Goal: Communication & Community: Answer question/provide support

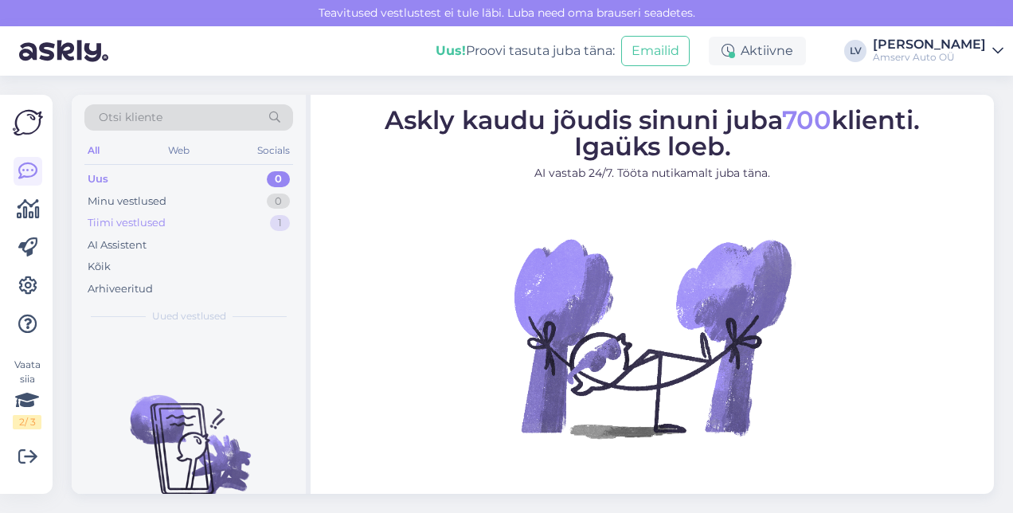
click at [129, 220] on div "Tiimi vestlused" at bounding box center [127, 223] width 78 height 16
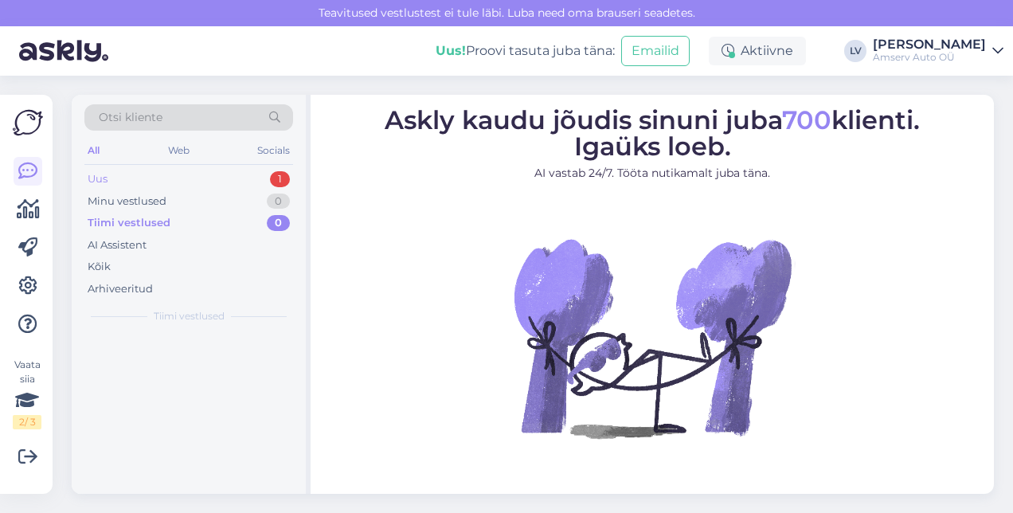
click at [176, 174] on div "Uus 1" at bounding box center [188, 179] width 209 height 22
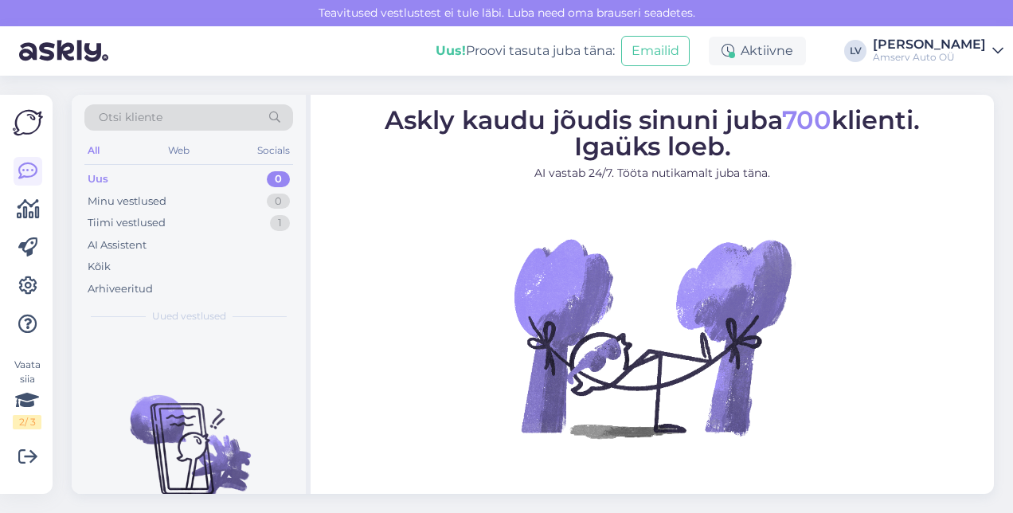
click at [151, 174] on div "Uus 0" at bounding box center [188, 179] width 209 height 22
click at [163, 218] on div "Tiimi vestlused" at bounding box center [127, 223] width 78 height 16
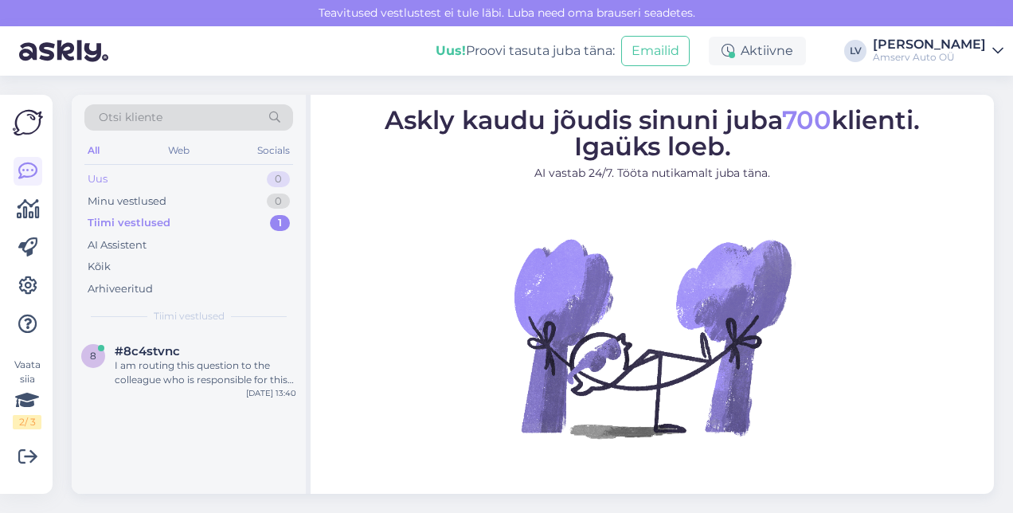
click at [127, 180] on div "Uus 0" at bounding box center [188, 179] width 209 height 22
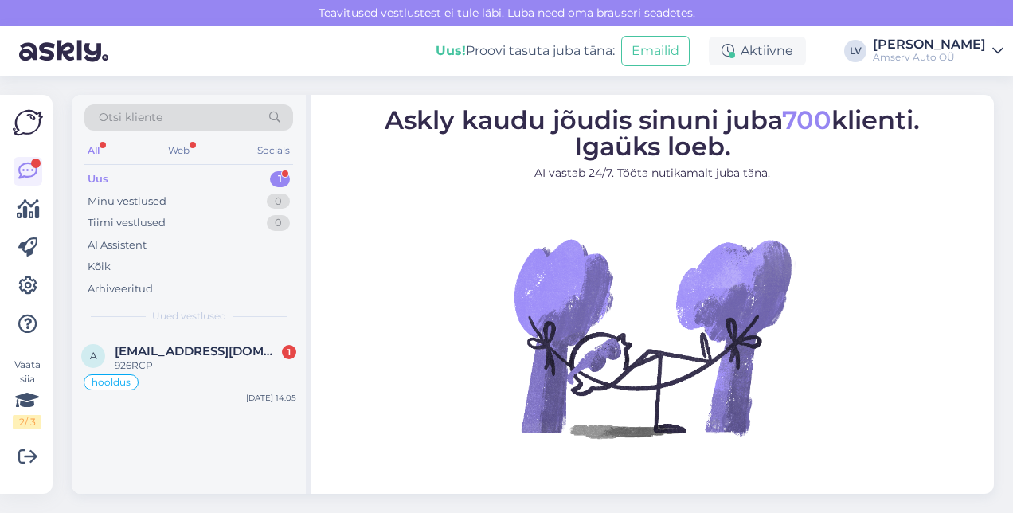
click at [232, 185] on div "Uus 1" at bounding box center [188, 179] width 209 height 22
click at [195, 363] on div "926RCP" at bounding box center [206, 366] width 182 height 14
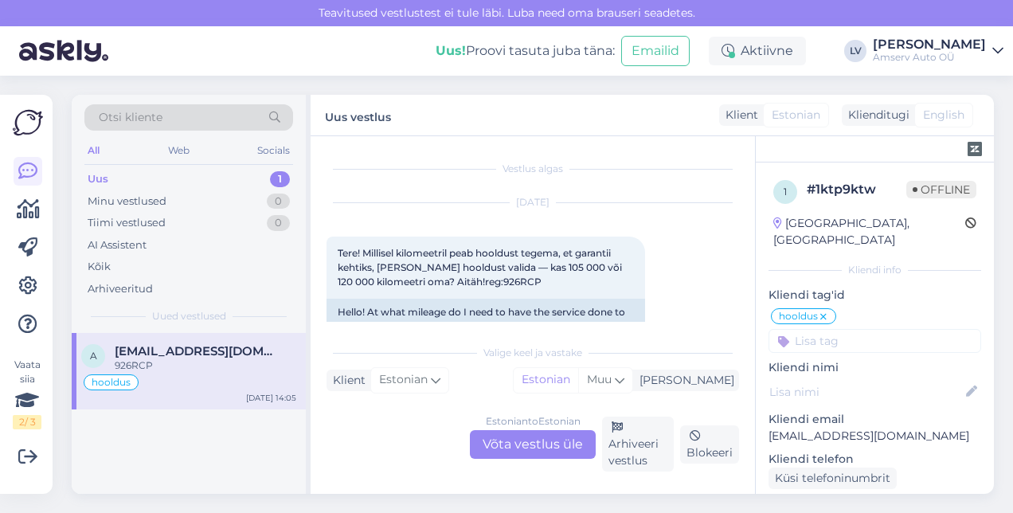
scroll to position [1292, 0]
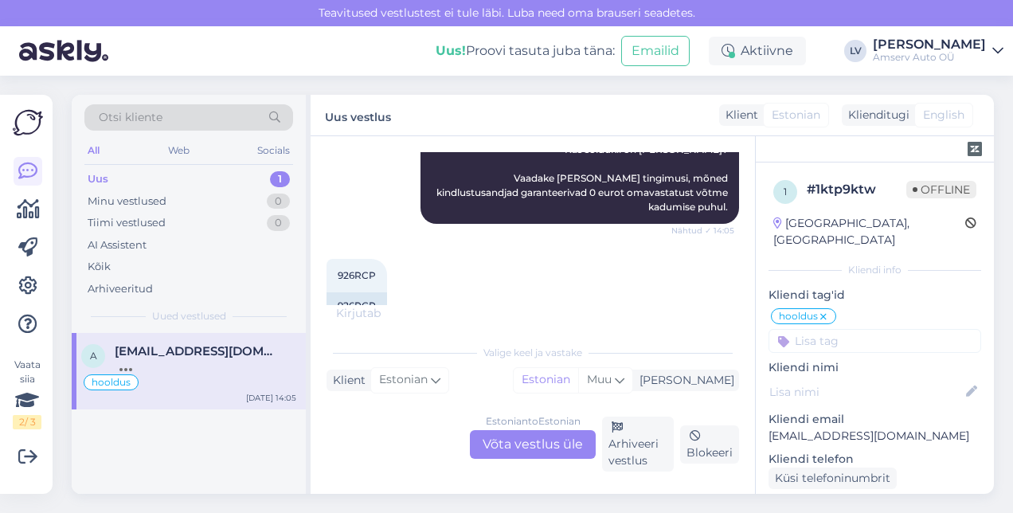
click at [556, 444] on div "Estonian to Estonian Võta vestlus üle" at bounding box center [533, 444] width 126 height 29
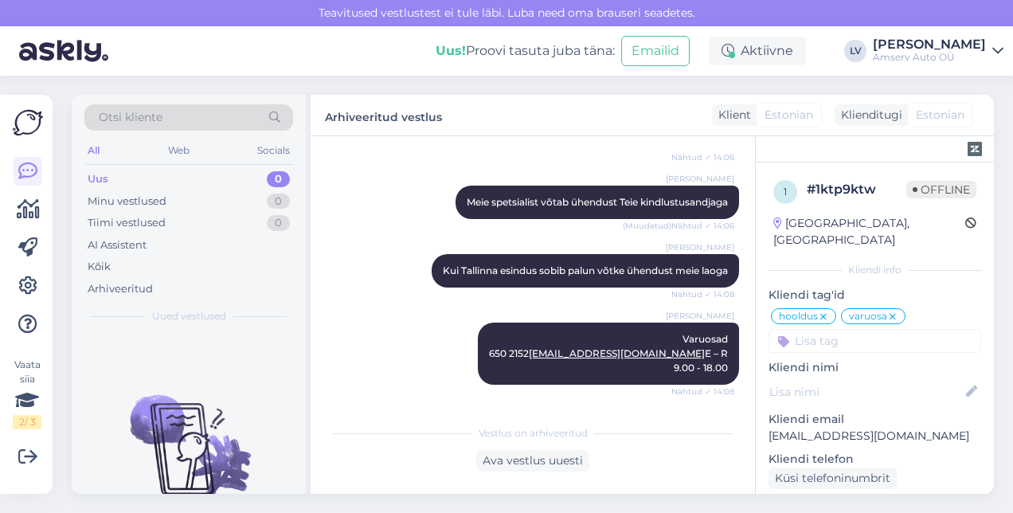
scroll to position [1641, 0]
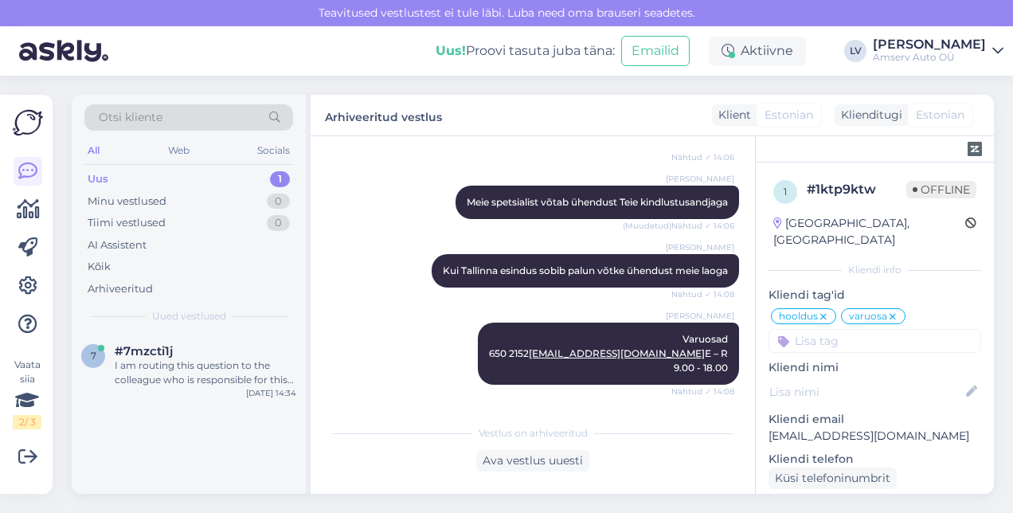
click at [179, 181] on div "Uus 1" at bounding box center [188, 179] width 209 height 22
click at [228, 366] on div "I am routing this question to the colleague who is responsible for this topic. …" at bounding box center [206, 373] width 182 height 29
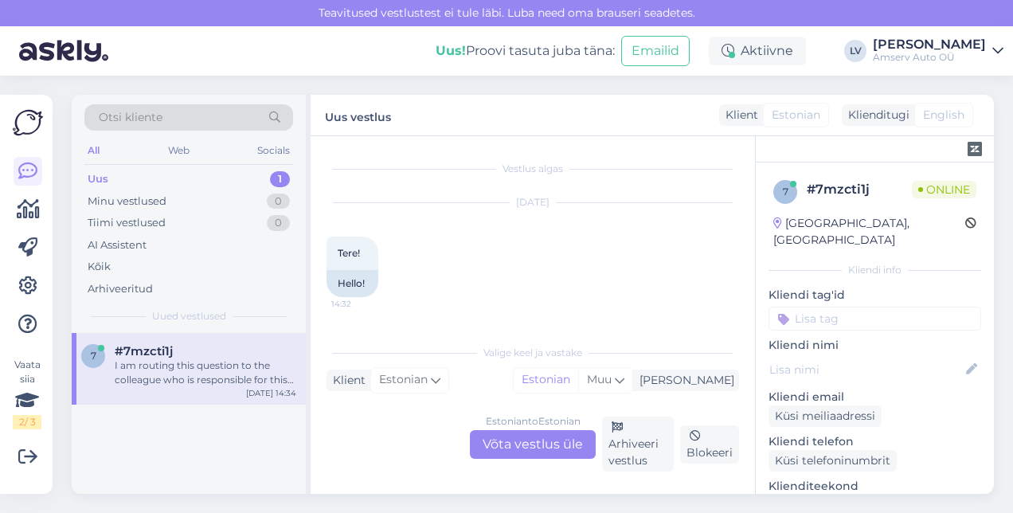
scroll to position [239, 0]
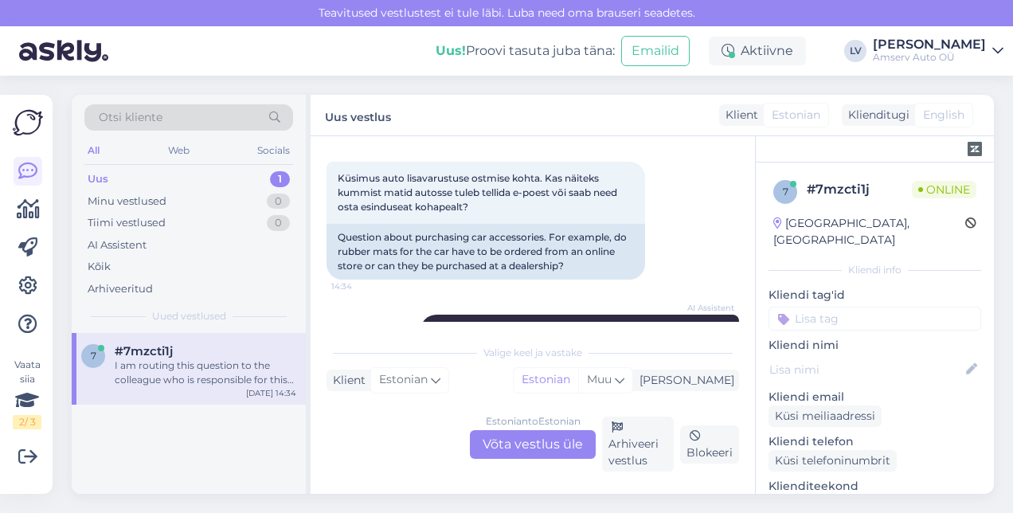
click at [528, 448] on div "Estonian to Estonian Võta vestlus üle" at bounding box center [533, 444] width 126 height 29
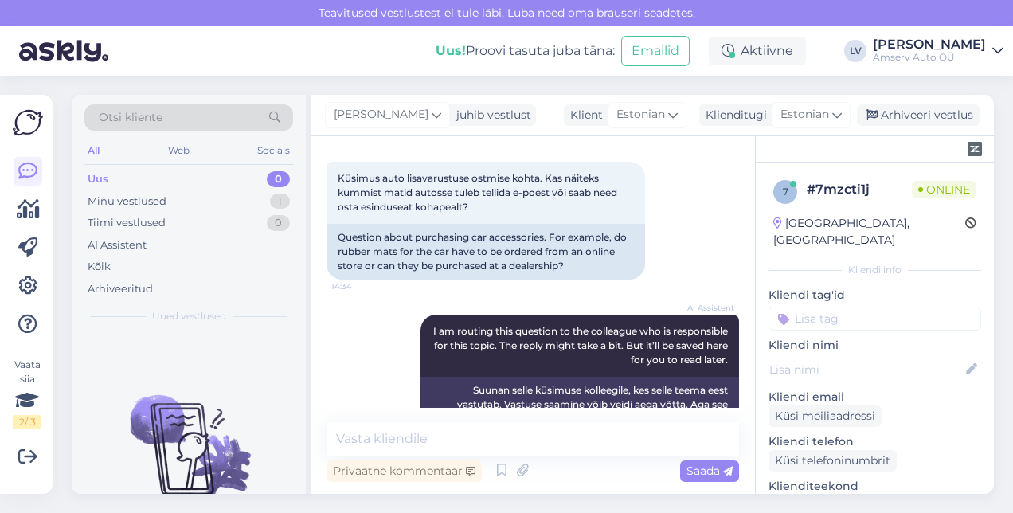
scroll to position [280, 0]
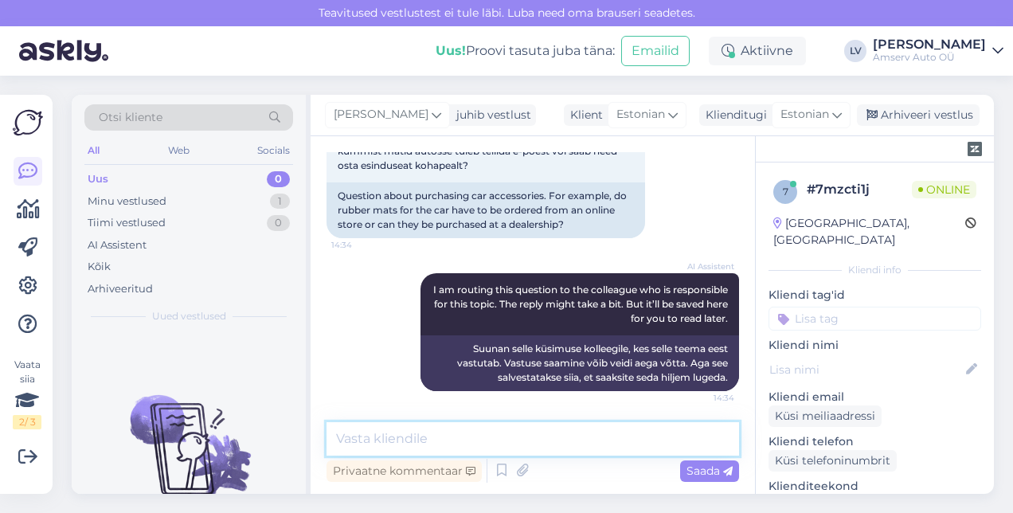
click at [425, 433] on textarea at bounding box center [533, 438] width 413 height 33
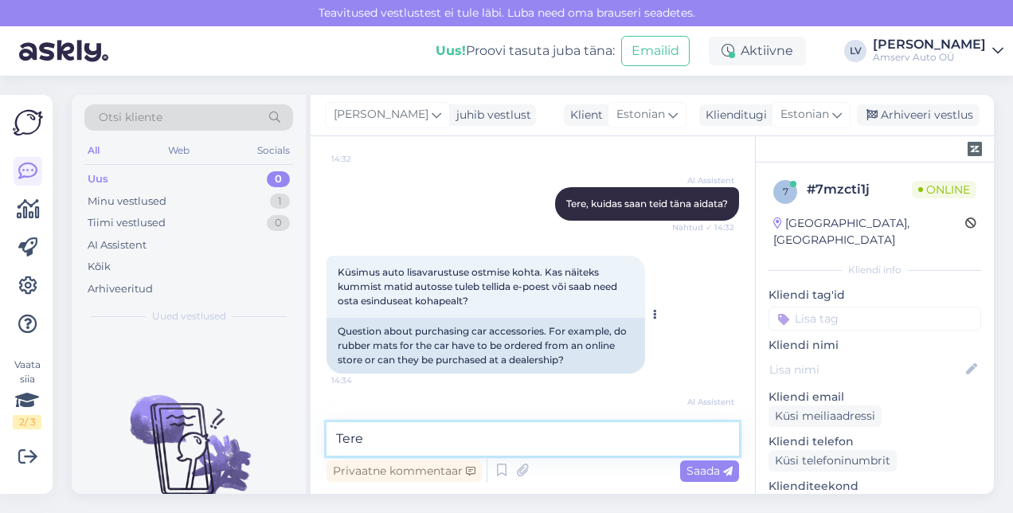
scroll to position [159, 0]
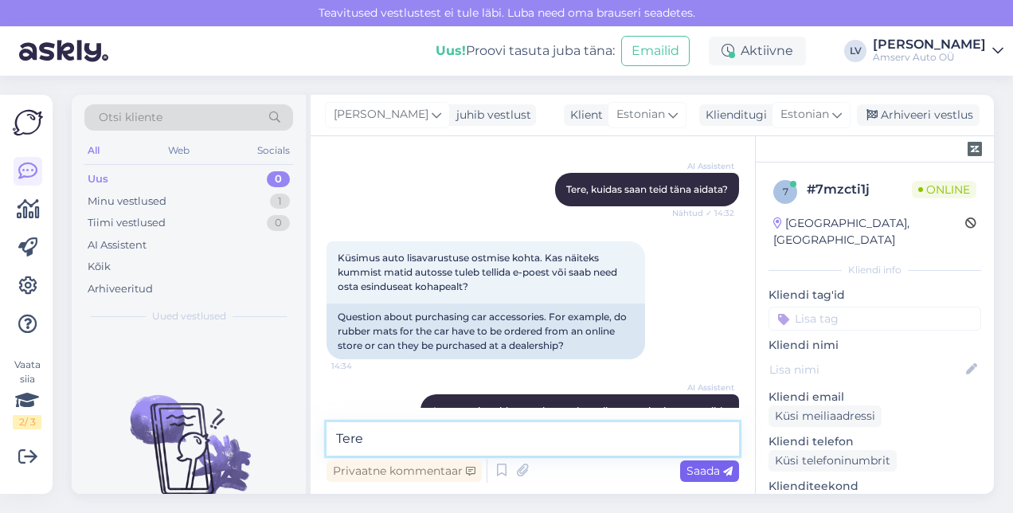
type textarea "Tere"
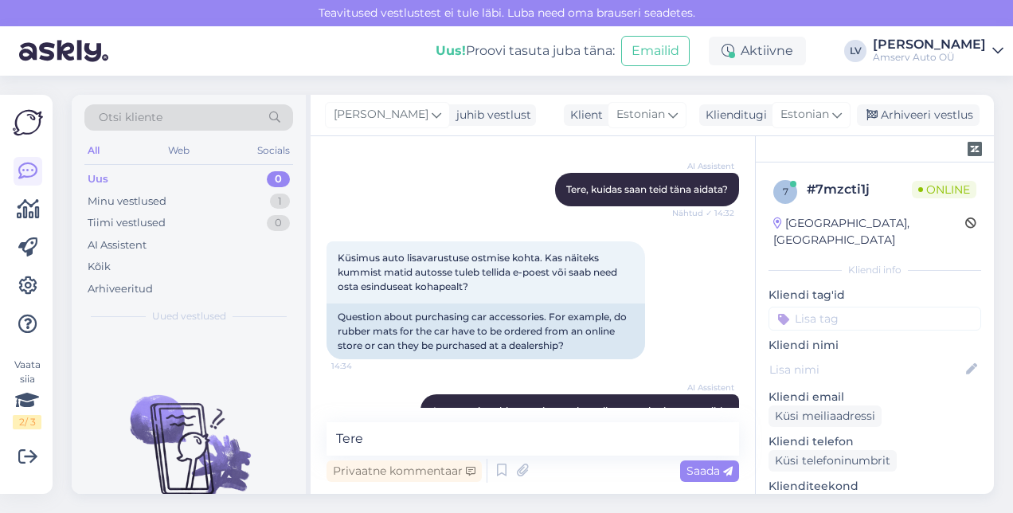
drag, startPoint x: 703, startPoint y: 476, endPoint x: 637, endPoint y: 451, distance: 71.3
click at [703, 474] on span "Saada" at bounding box center [710, 471] width 46 height 14
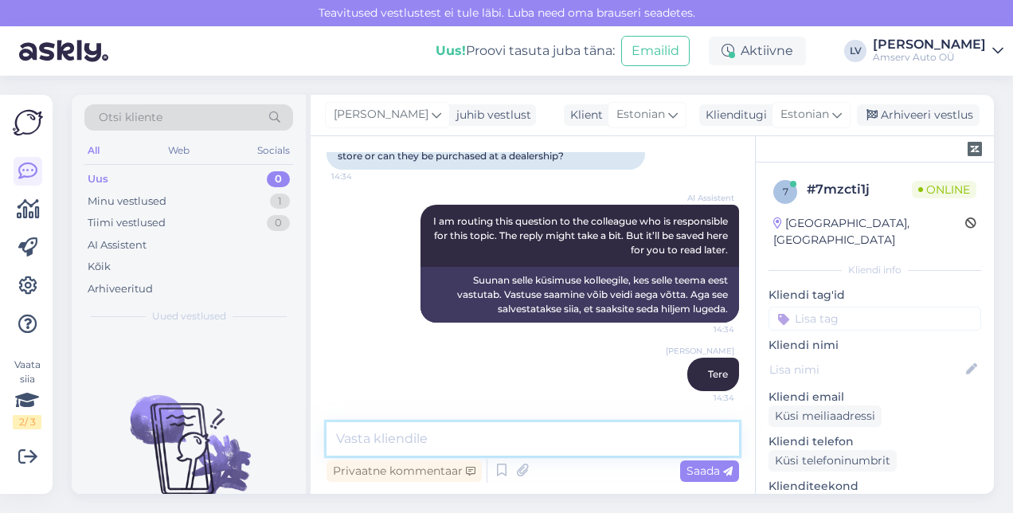
click at [643, 441] on textarea at bounding box center [533, 438] width 413 height 33
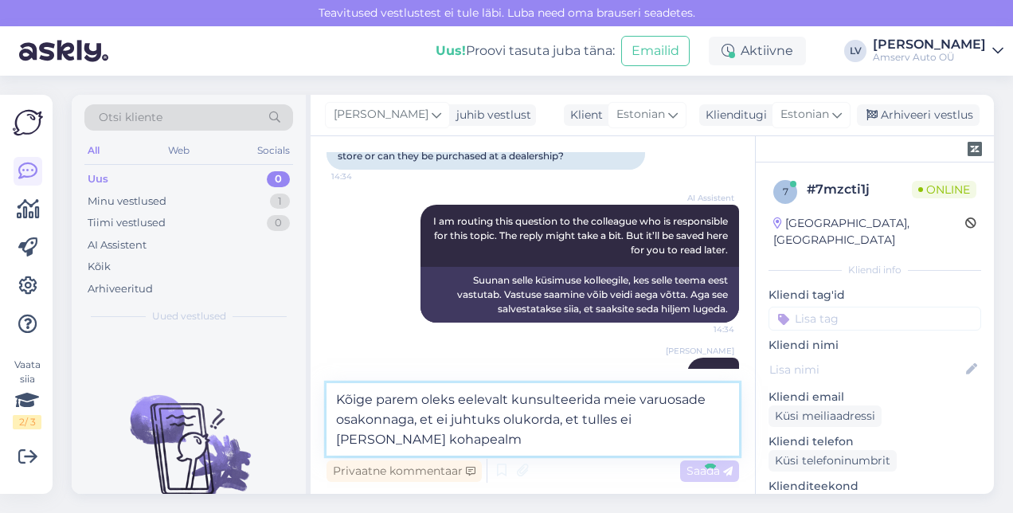
type textarea "Kõige parem oleks eelevalt kunsulteerida meie varuosade osakonnaga, et ei juhtu…"
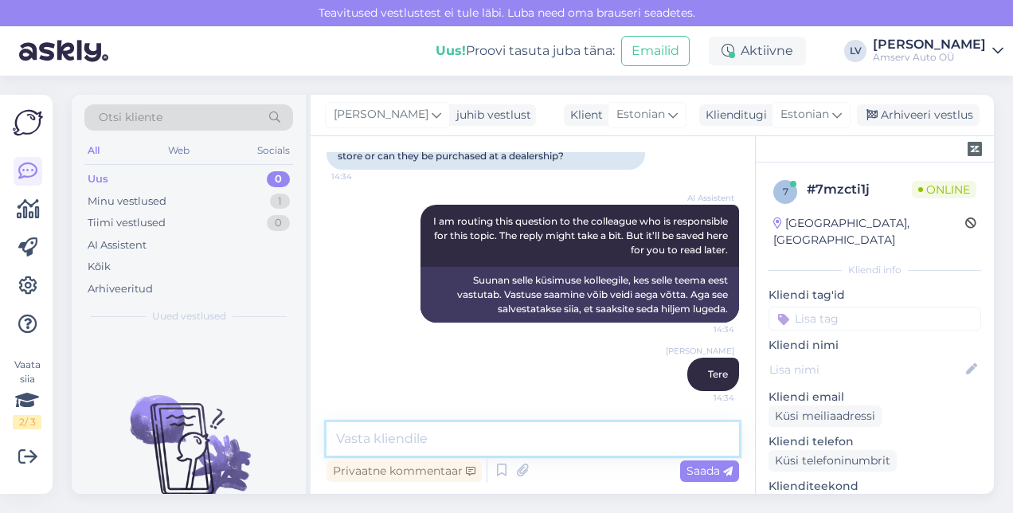
scroll to position [446, 0]
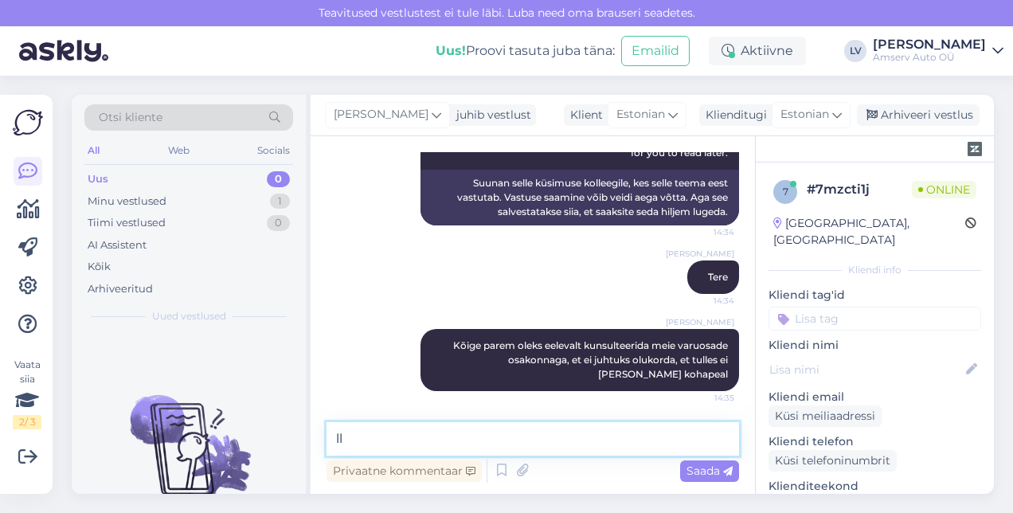
type textarea "l"
type textarea "milline esindus sobib? siis oskan Teile kontakte jagada"
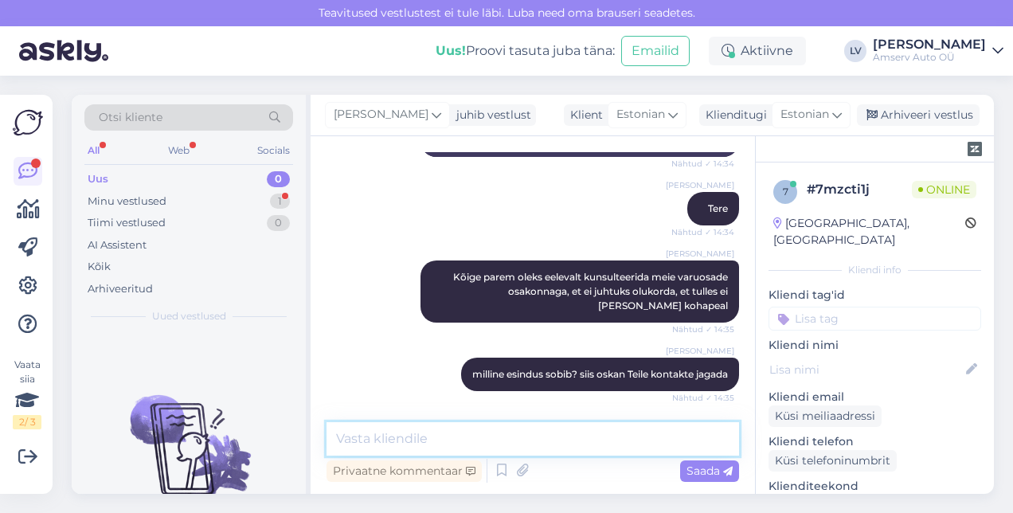
scroll to position [583, 0]
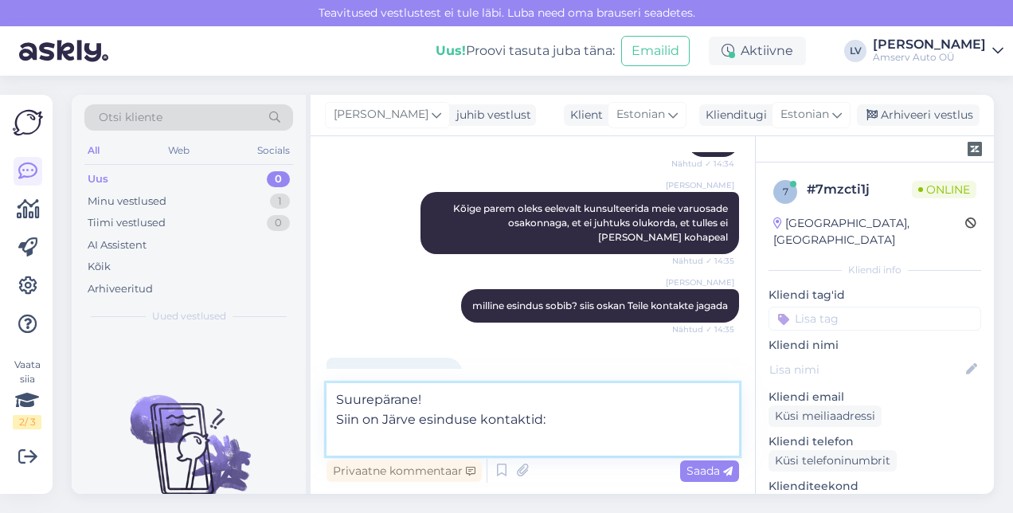
paste textarea "650 2152 [EMAIL_ADDRESS][DOMAIN_NAME]"
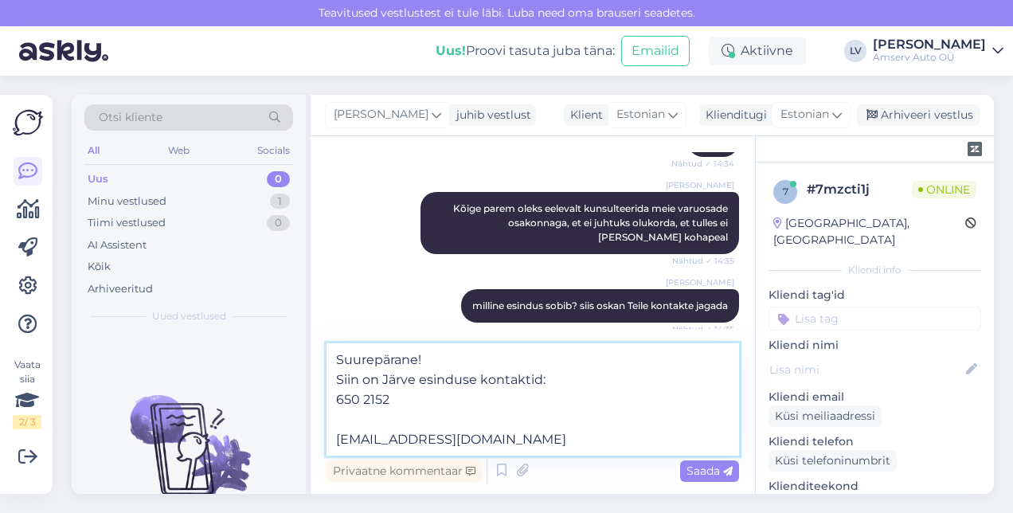
click at [336, 439] on textarea "Suurepärane! Siin on Järve esinduse kontaktid: 650 2152 [EMAIL_ADDRESS][DOMAIN_…" at bounding box center [533, 399] width 413 height 112
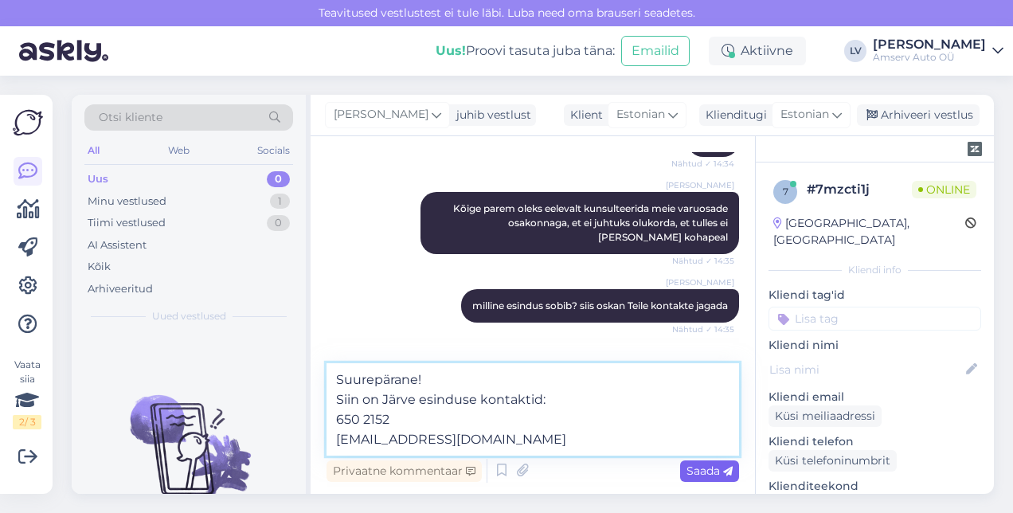
type textarea "Suurepärane! Siin on Järve esinduse kontaktid: 650 2152 [EMAIL_ADDRESS][DOMAIN_…"
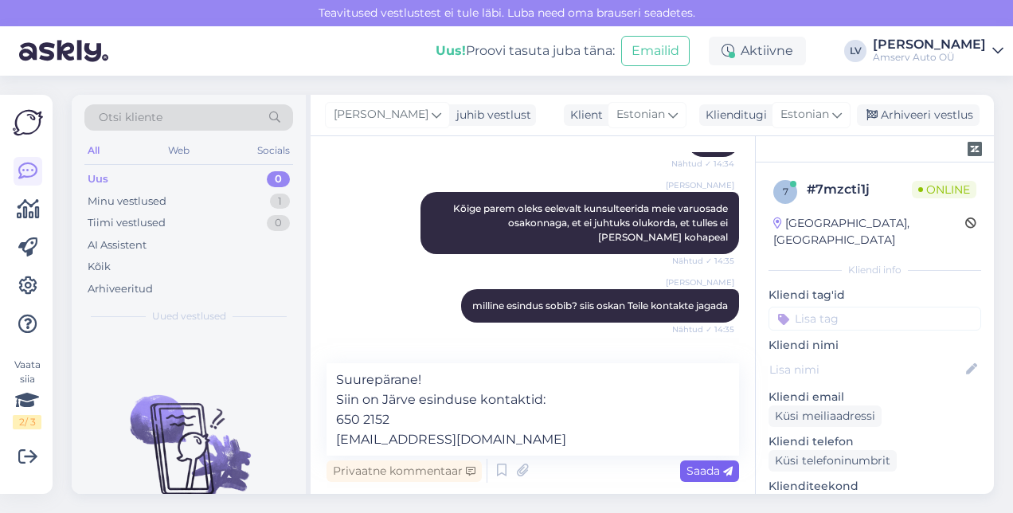
click at [721, 467] on span "Saada" at bounding box center [710, 471] width 46 height 14
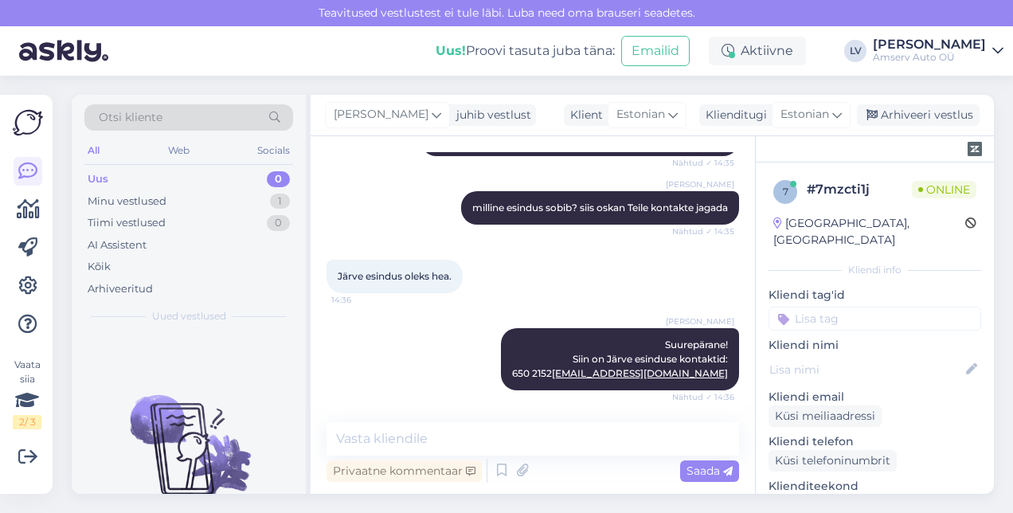
scroll to position [763, 0]
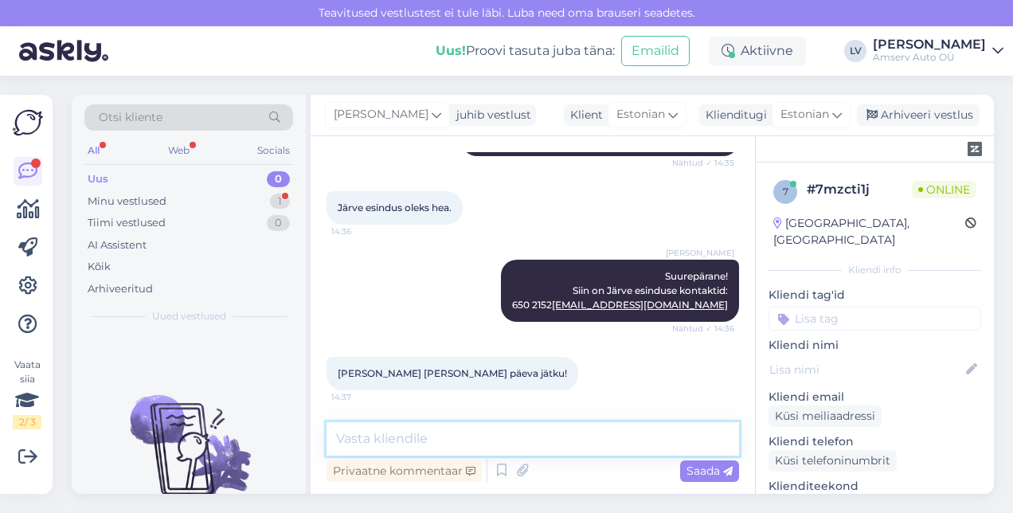
click at [598, 445] on textarea at bounding box center [533, 438] width 413 height 33
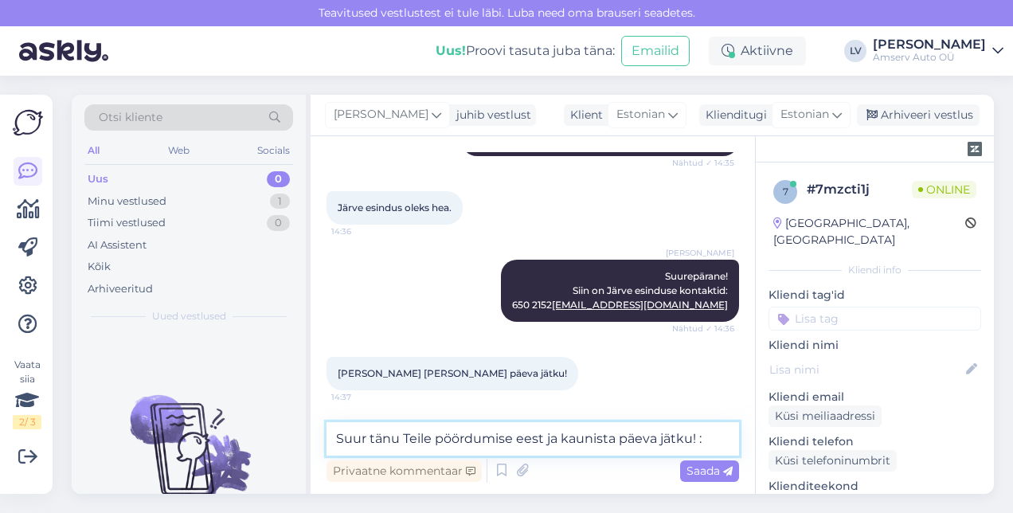
type textarea "Suur tänu Teile pöördumise eest ja kaunista päeva jätku! :)"
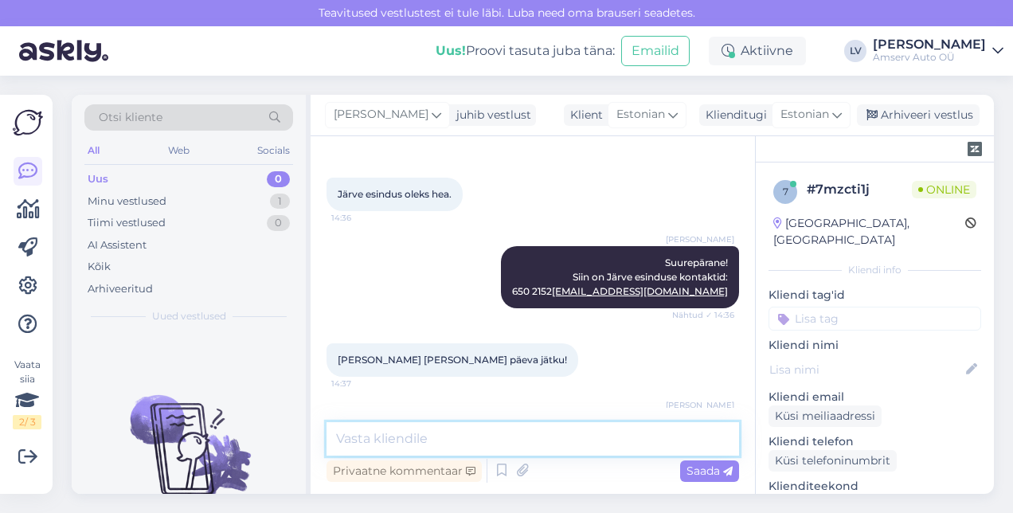
scroll to position [832, 0]
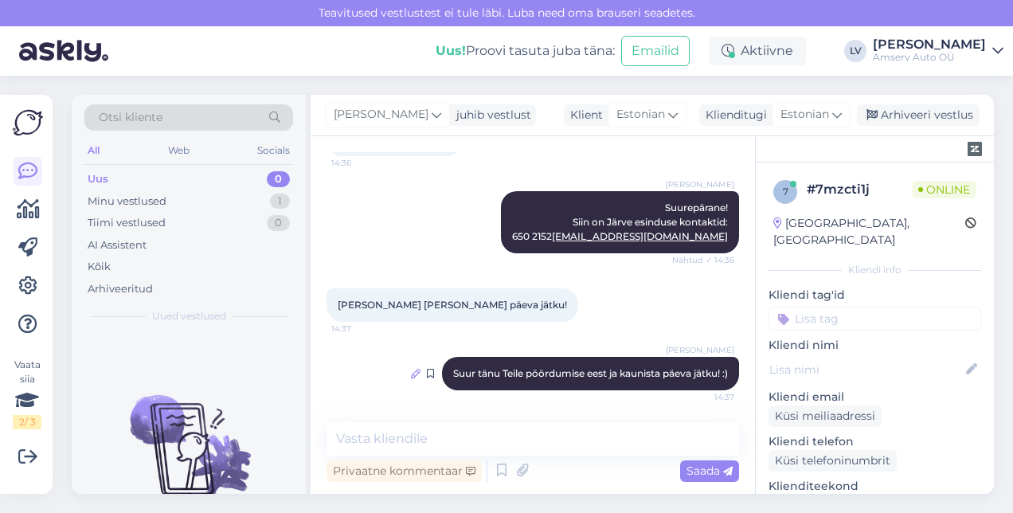
click at [411, 374] on icon at bounding box center [416, 374] width 10 height 10
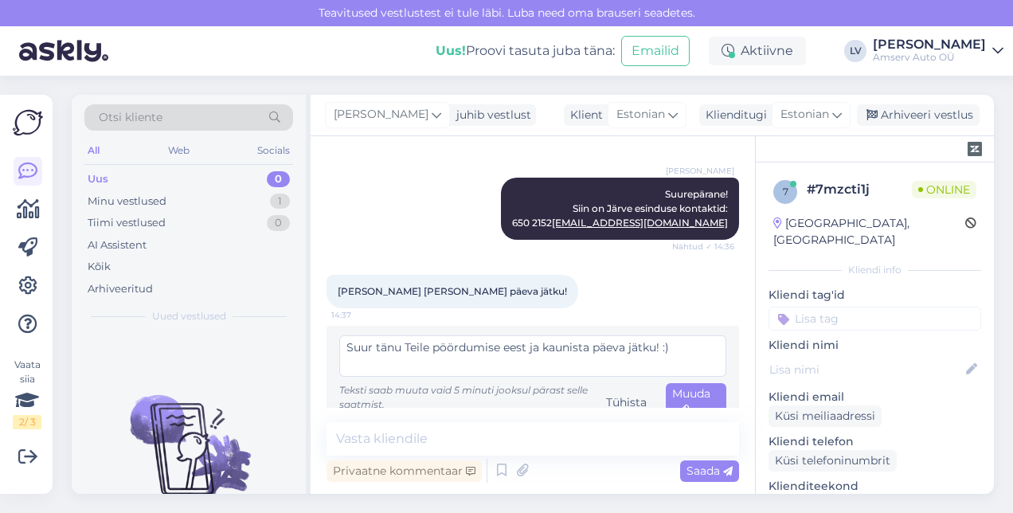
click at [593, 362] on textarea "Suur tänu Teile pöördumise eest ja kaunista päeva jätku! :)" at bounding box center [532, 355] width 387 height 41
type textarea "Suur tänu Teile pöördumise eest ja kaunist päeva jätku! :)"
click at [677, 403] on span "Muuda" at bounding box center [691, 401] width 38 height 31
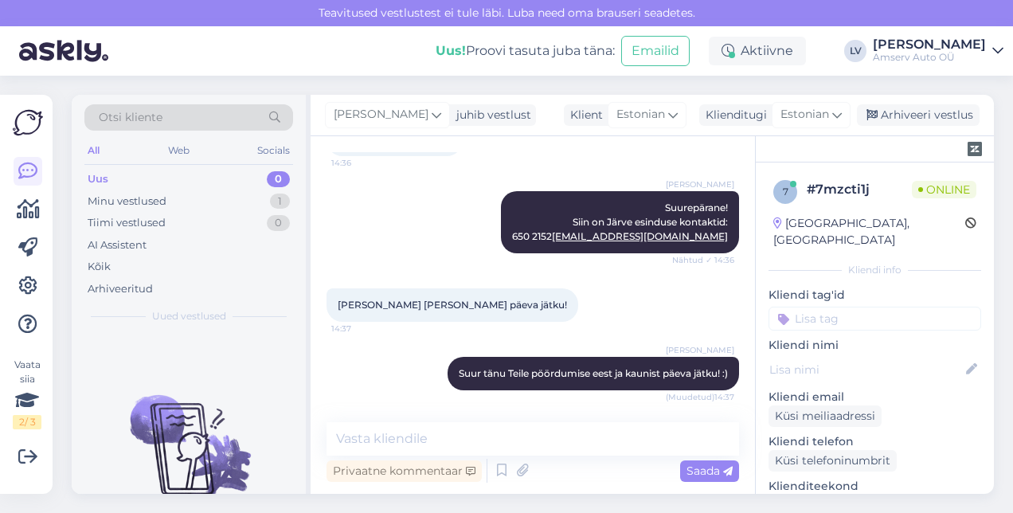
click at [854, 307] on input at bounding box center [875, 319] width 213 height 24
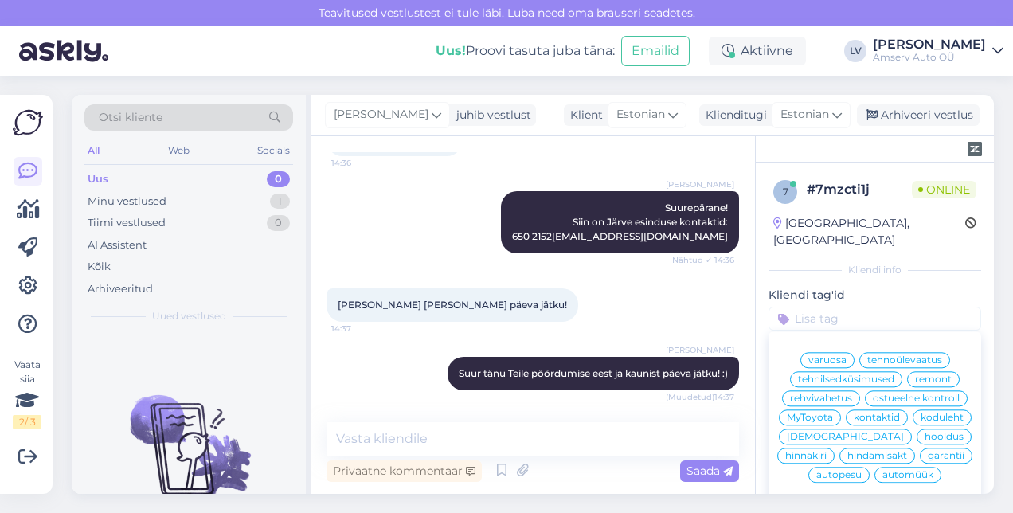
click at [827, 355] on span "varuosa" at bounding box center [828, 360] width 38 height 10
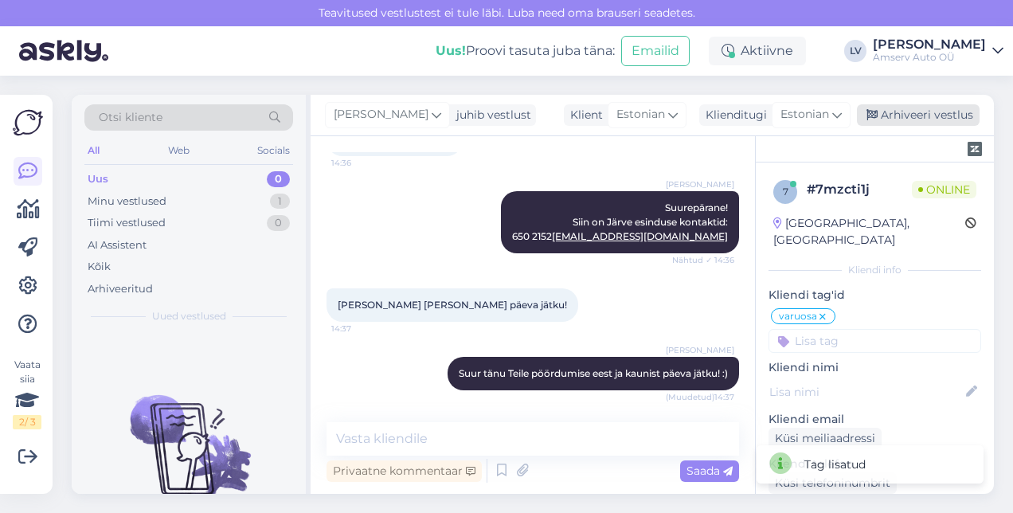
click at [934, 118] on div "Arhiveeri vestlus" at bounding box center [918, 115] width 123 height 22
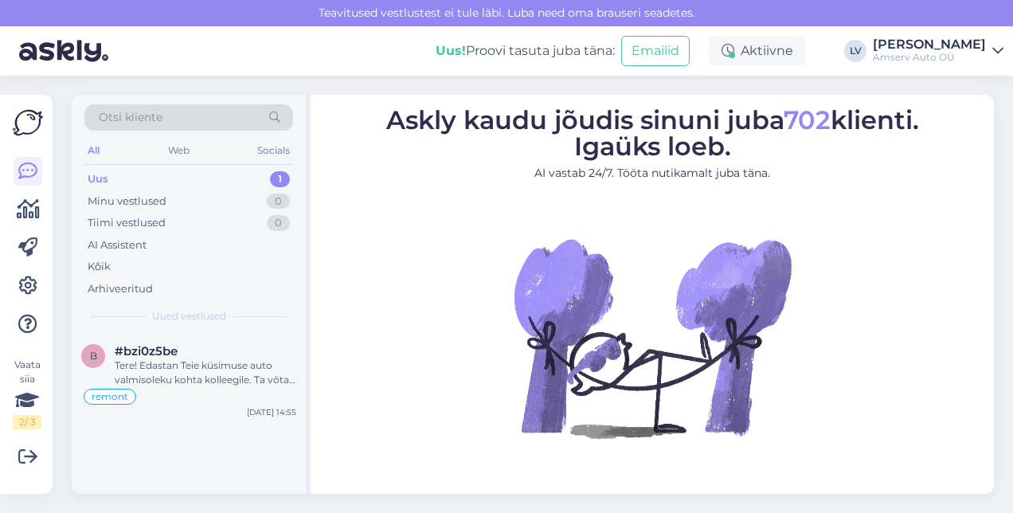
click at [233, 172] on div "Uus 1" at bounding box center [188, 179] width 209 height 22
click at [214, 368] on div "Tere! Edastan Teie küsimuse auto valmisoleku kohta kolleegile. Ta võtab Teiega …" at bounding box center [206, 373] width 182 height 29
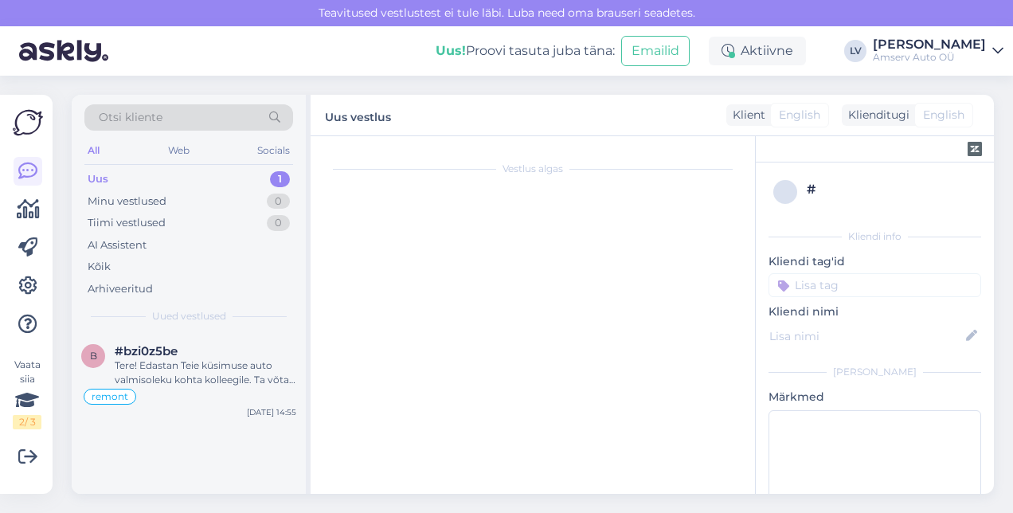
scroll to position [1487, 0]
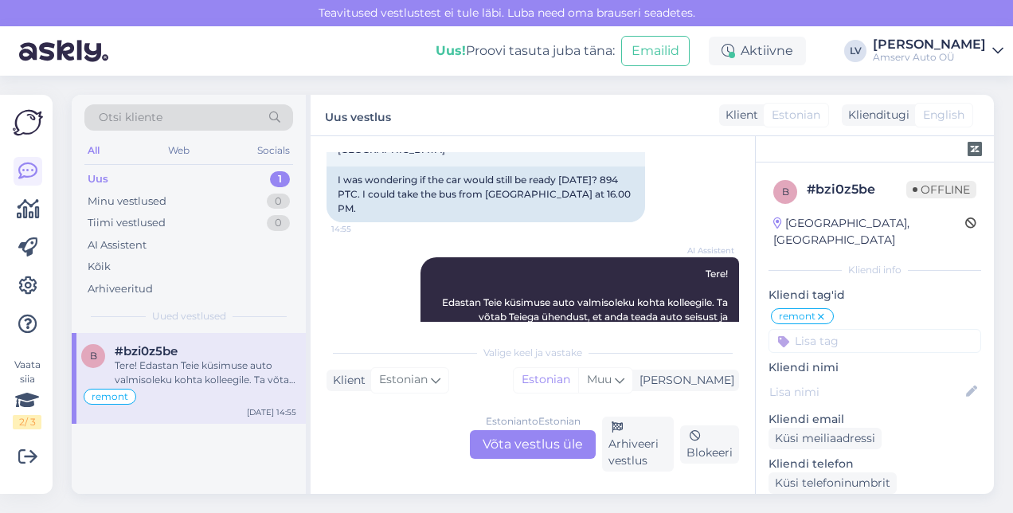
click at [560, 442] on div "Estonian to Estonian Võta vestlus üle" at bounding box center [533, 444] width 126 height 29
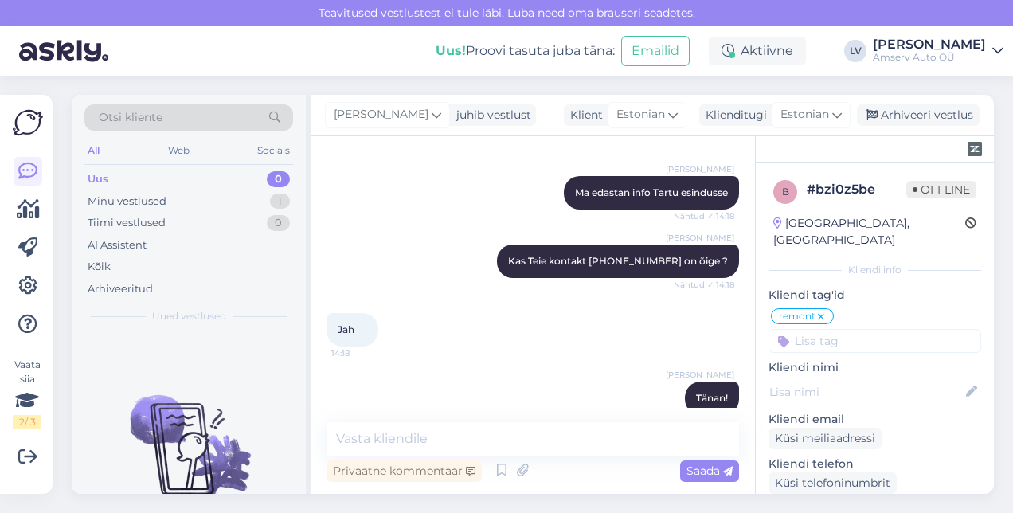
scroll to position [1401, 0]
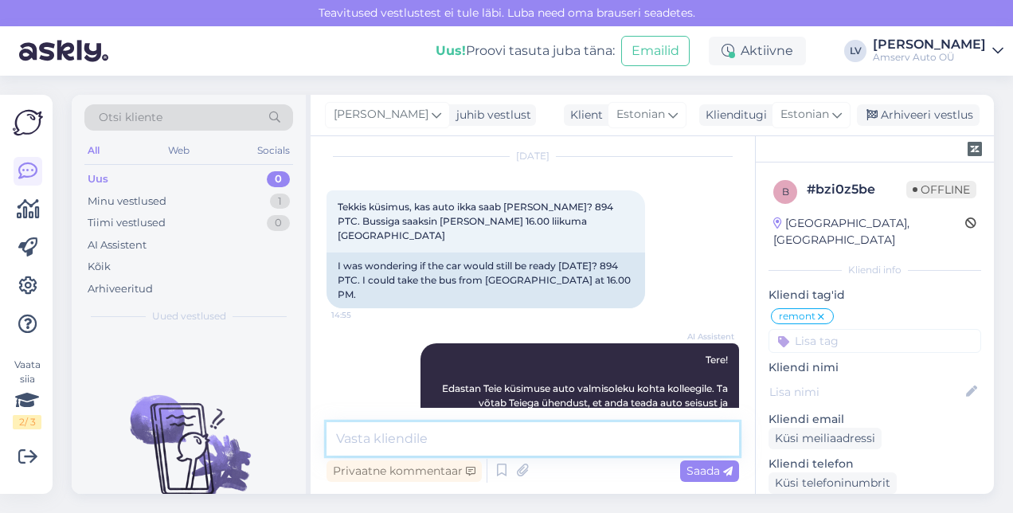
click at [502, 440] on textarea at bounding box center [533, 438] width 413 height 33
click at [378, 437] on textarea "Tere, üls hetk" at bounding box center [533, 438] width 413 height 33
click at [382, 437] on textarea "Tere, üls hetk" at bounding box center [533, 438] width 413 height 33
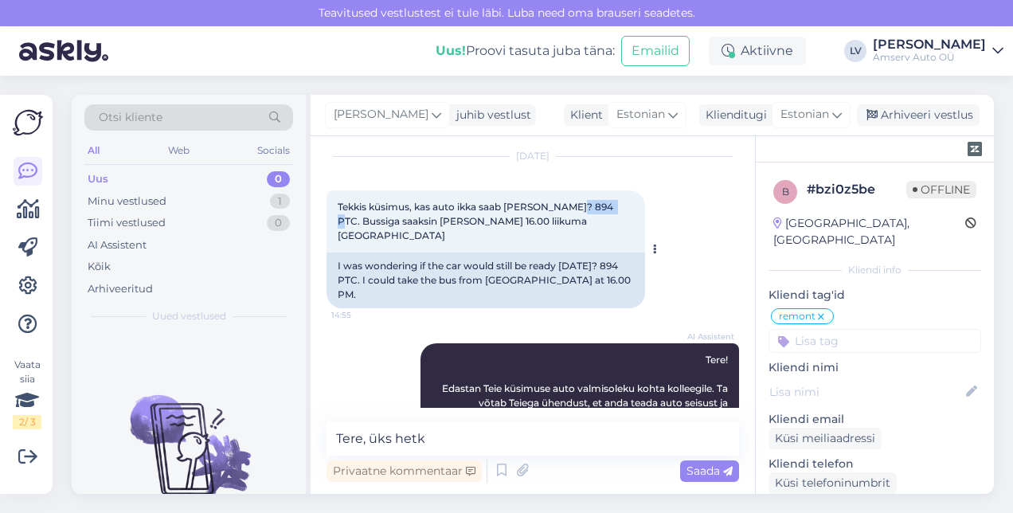
drag, startPoint x: 609, startPoint y: 193, endPoint x: 572, endPoint y: 190, distance: 37.6
click at [572, 201] on span "Tekkis küsimus, kas auto ikka saab täna valmis? 894 PTC. Bussiga saaksin kell 1…" at bounding box center [477, 221] width 278 height 41
drag, startPoint x: 572, startPoint y: 190, endPoint x: 579, endPoint y: 194, distance: 8.6
copy span "894 PTC"
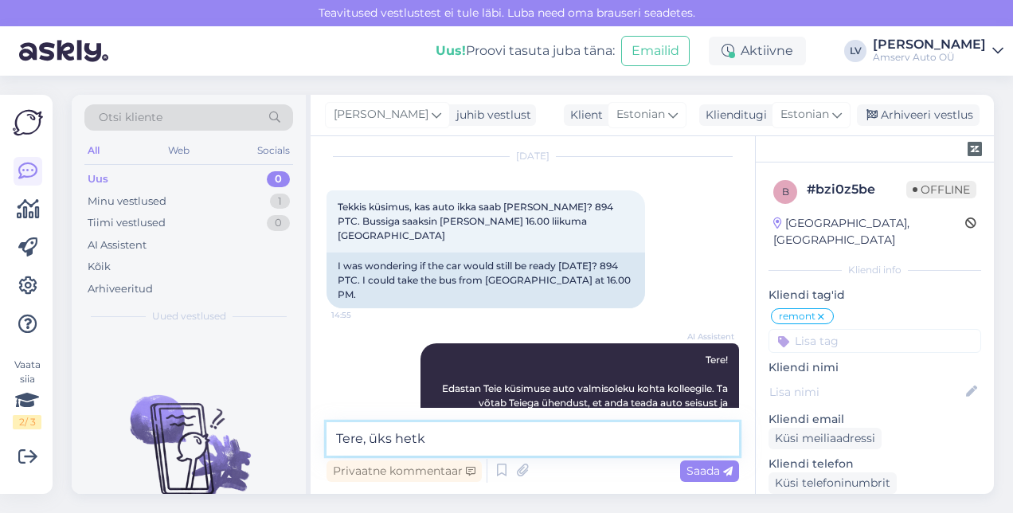
click at [460, 436] on textarea "Tere, üks hetk" at bounding box center [533, 438] width 413 height 33
type textarea "Tere, üks hetk proovin uurida"
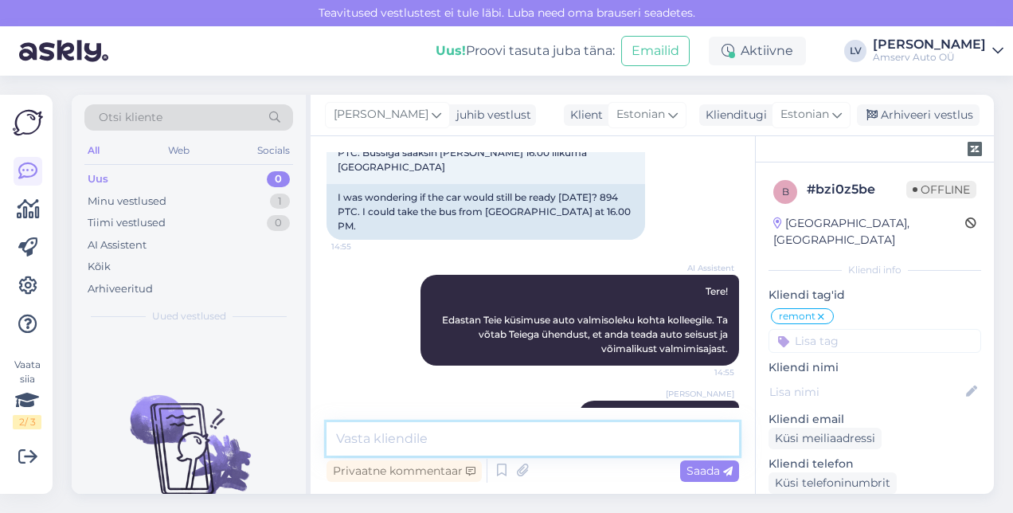
drag, startPoint x: 381, startPoint y: 435, endPoint x: 401, endPoint y: 421, distance: 24.1
click at [392, 428] on textarea at bounding box center [533, 438] width 413 height 33
type textarea "läheb natukene aega"
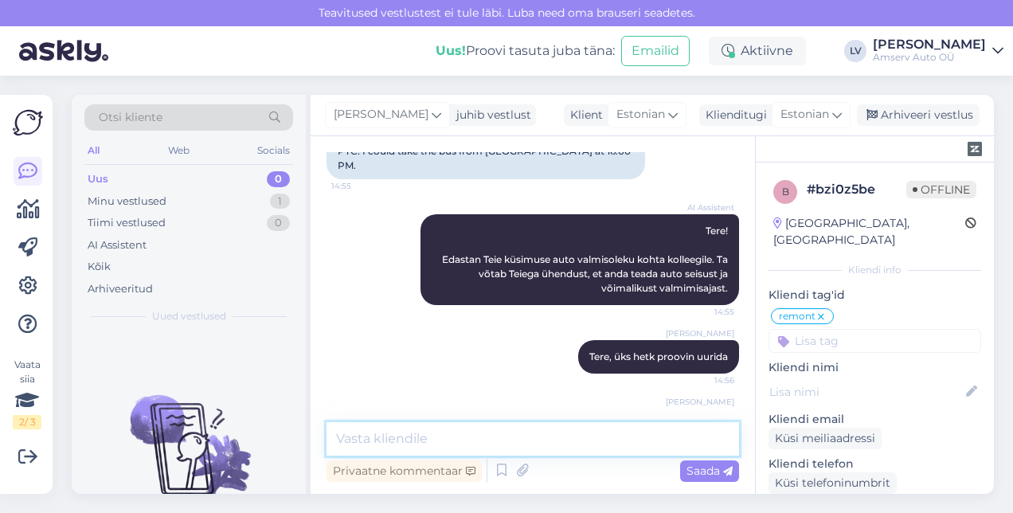
scroll to position [1538, 0]
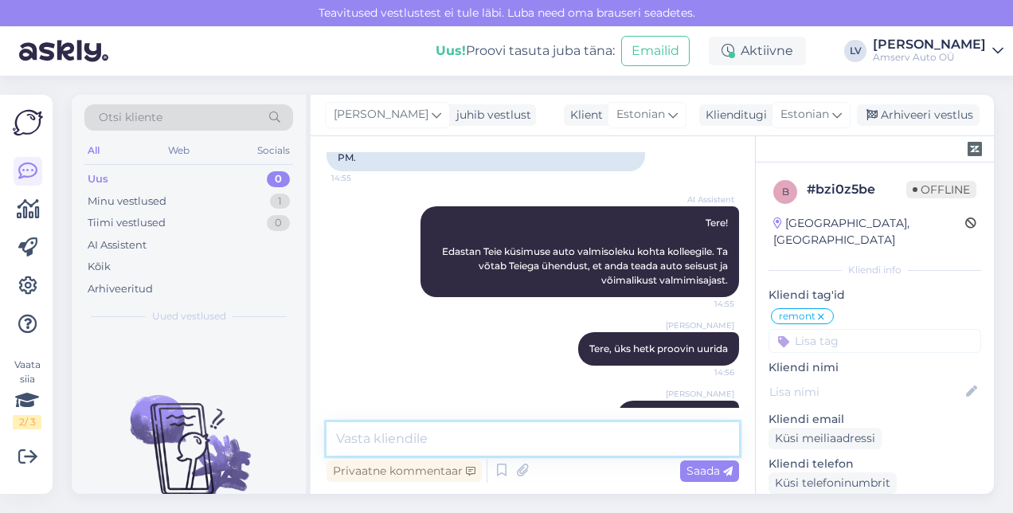
click at [460, 439] on textarea at bounding box center [533, 438] width 413 height 33
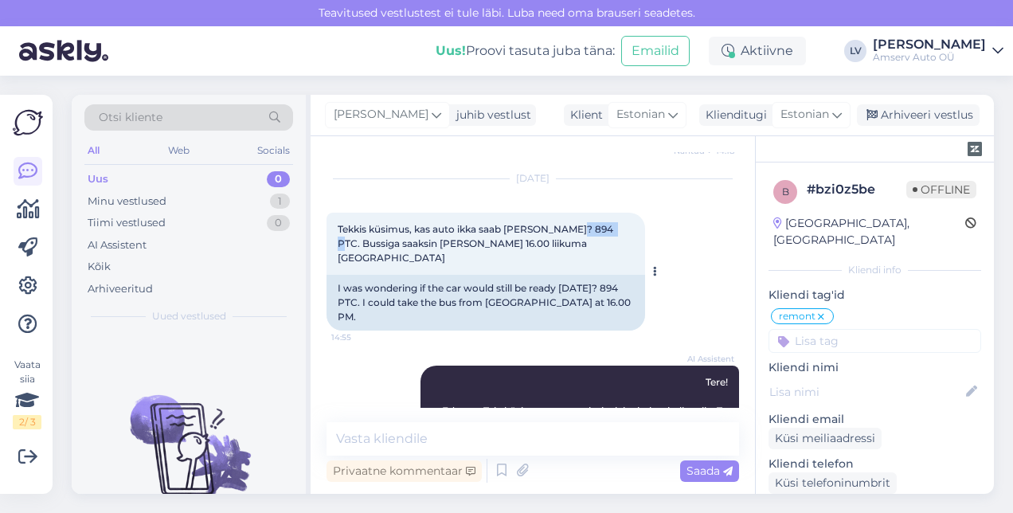
drag, startPoint x: 611, startPoint y: 215, endPoint x: 577, endPoint y: 209, distance: 34.8
click at [573, 223] on span "Tekkis küsimus, kas auto ikka saab täna valmis? 894 PTC. Bussiga saaksin kell 1…" at bounding box center [477, 243] width 278 height 41
drag, startPoint x: 577, startPoint y: 209, endPoint x: 586, endPoint y: 214, distance: 10.7
copy span "894 PTC"
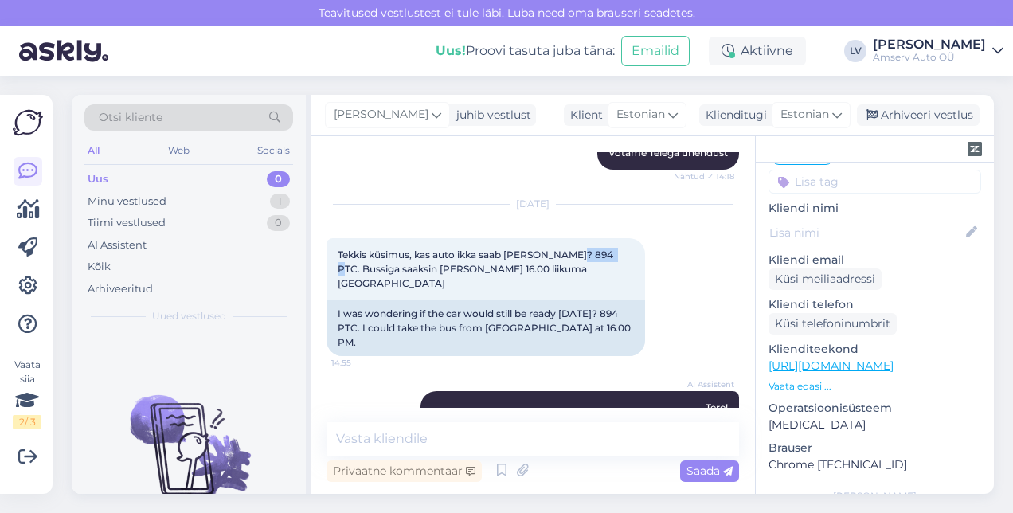
scroll to position [1219, 0]
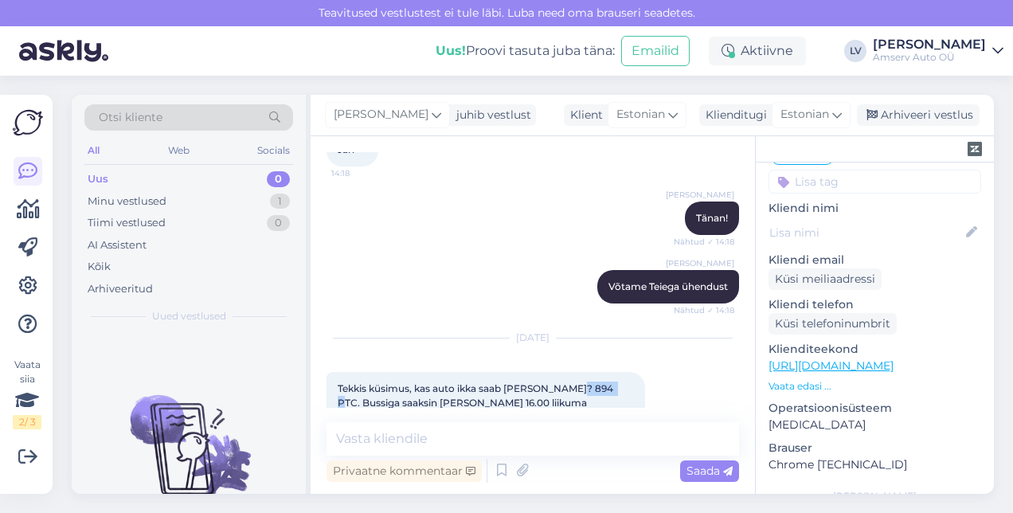
copy span "894 PTC"
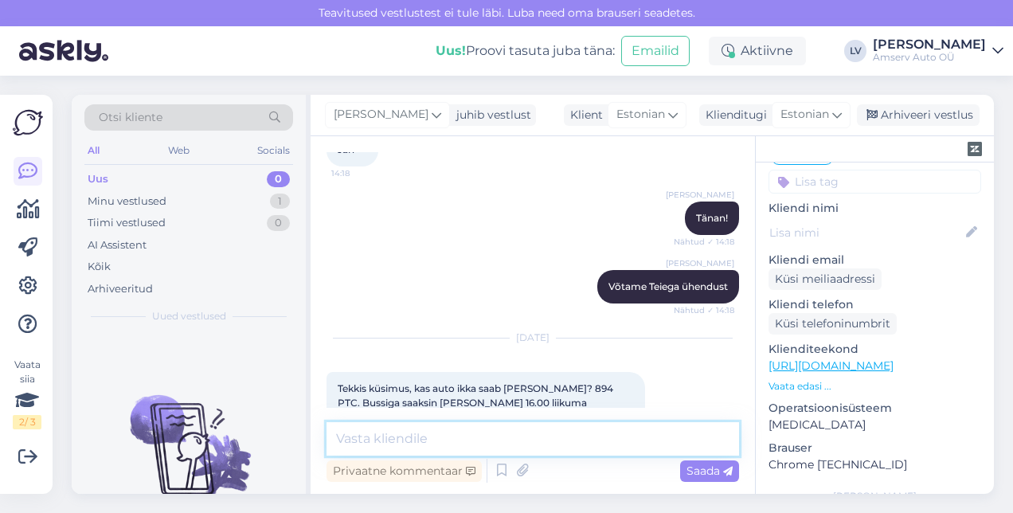
drag, startPoint x: 508, startPoint y: 437, endPoint x: 502, endPoint y: 425, distance: 13.5
click at [508, 433] on textarea at bounding box center [533, 438] width 413 height 33
type textarea "K"
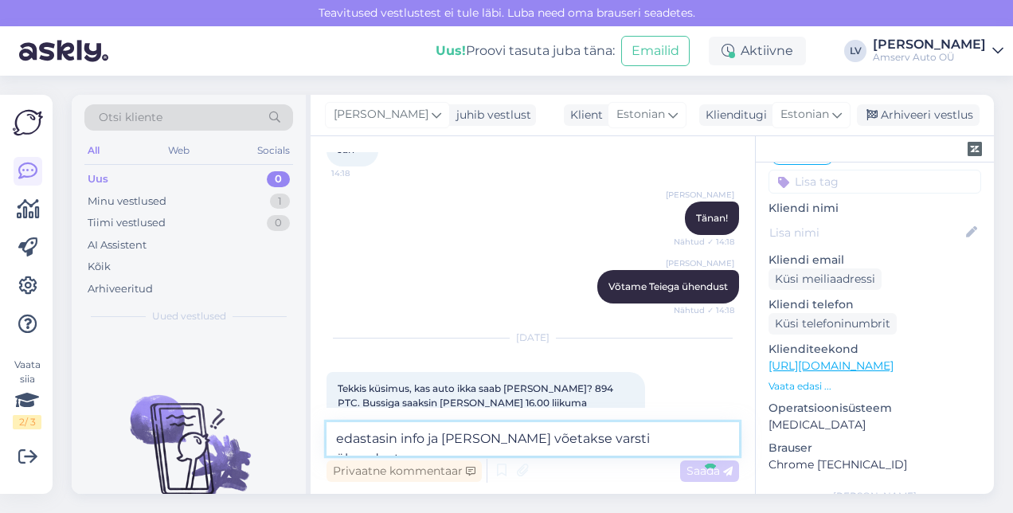
type textarea "edastasin info ja Teiega võetakse varsti ühendustma k"
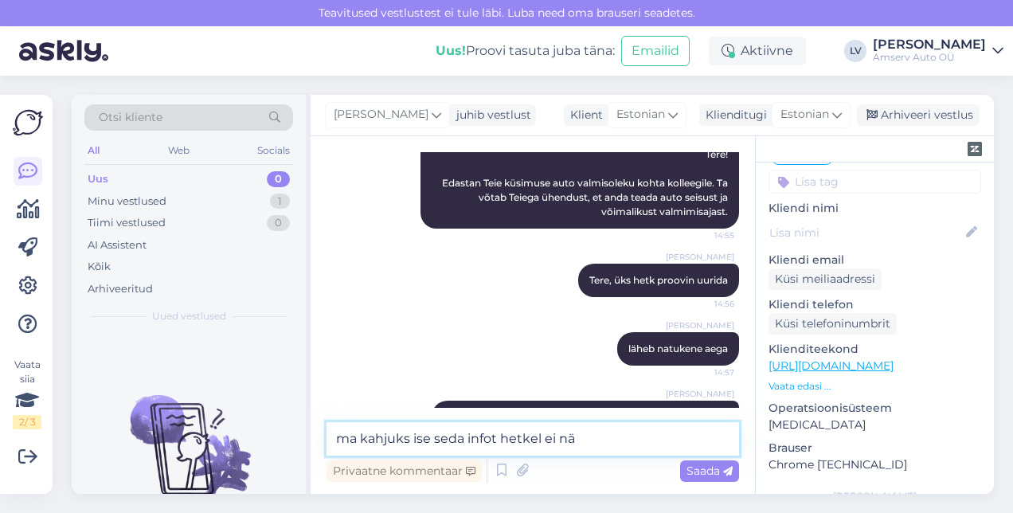
type textarea "ma kahjuks ise seda infot hetkel ei näe"
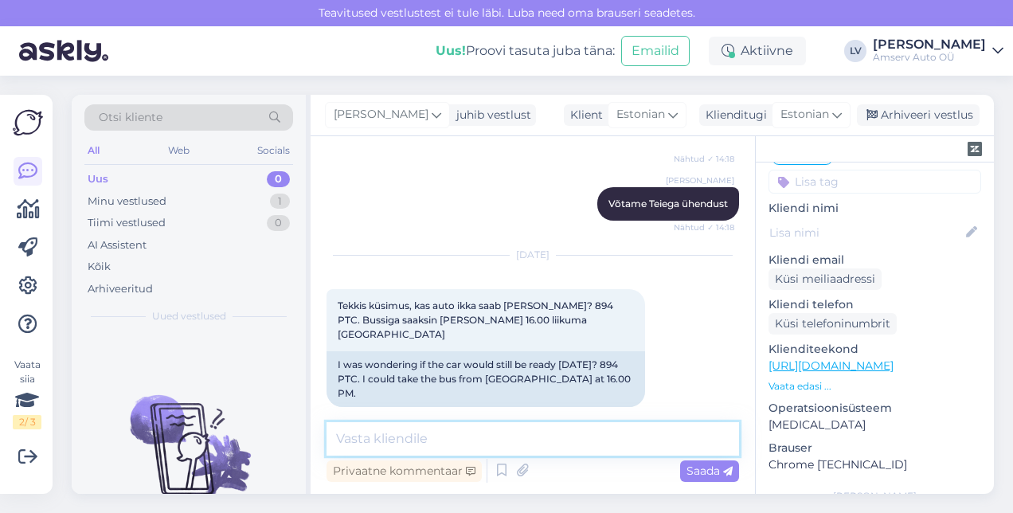
scroll to position [1276, 0]
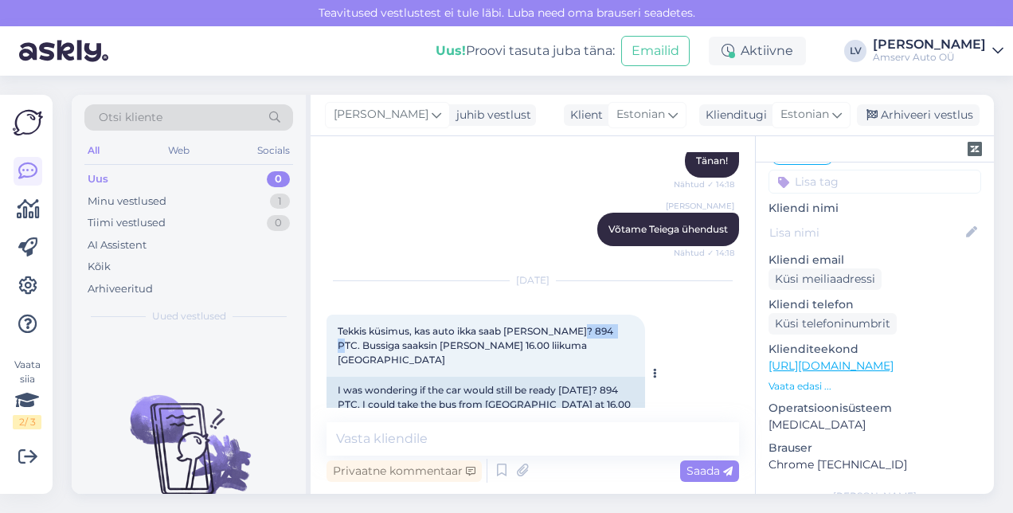
drag, startPoint x: 610, startPoint y: 314, endPoint x: 574, endPoint y: 319, distance: 37.1
click at [574, 325] on span "Tekkis küsimus, kas auto ikka saab täna valmis? 894 PTC. Bussiga saaksin kell 1…" at bounding box center [477, 345] width 278 height 41
drag, startPoint x: 574, startPoint y: 319, endPoint x: 582, endPoint y: 315, distance: 8.9
copy span "894 PTC"
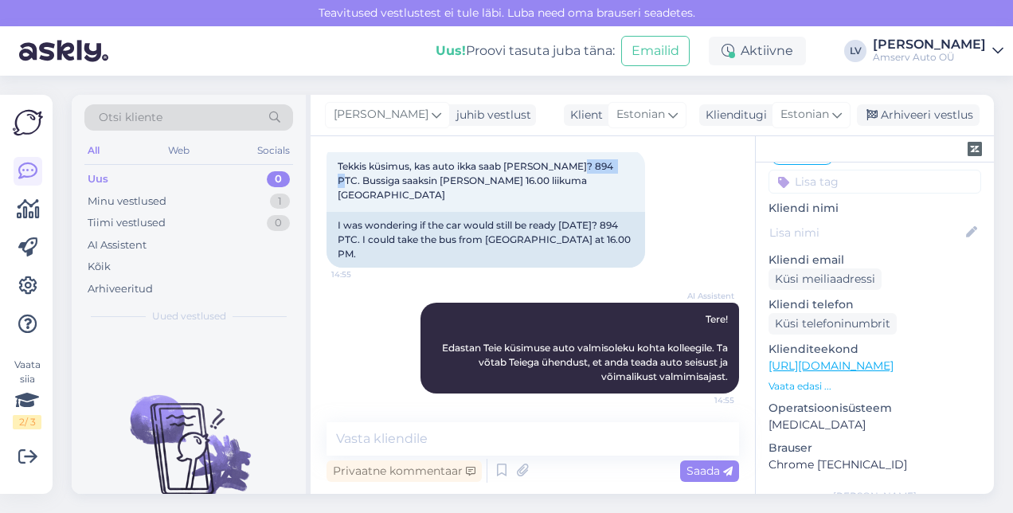
scroll to position [1675, 0]
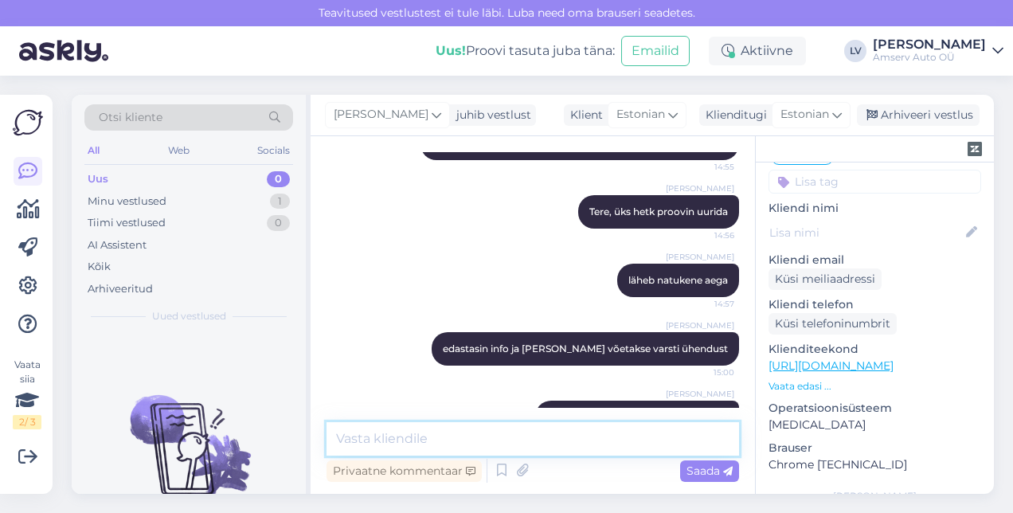
drag, startPoint x: 530, startPoint y: 434, endPoint x: 515, endPoint y: 421, distance: 20.3
click at [528, 424] on textarea at bounding box center [533, 438] width 413 height 33
type textarea "Kas saame veel abiks olla?"
